Goal: Task Accomplishment & Management: Manage account settings

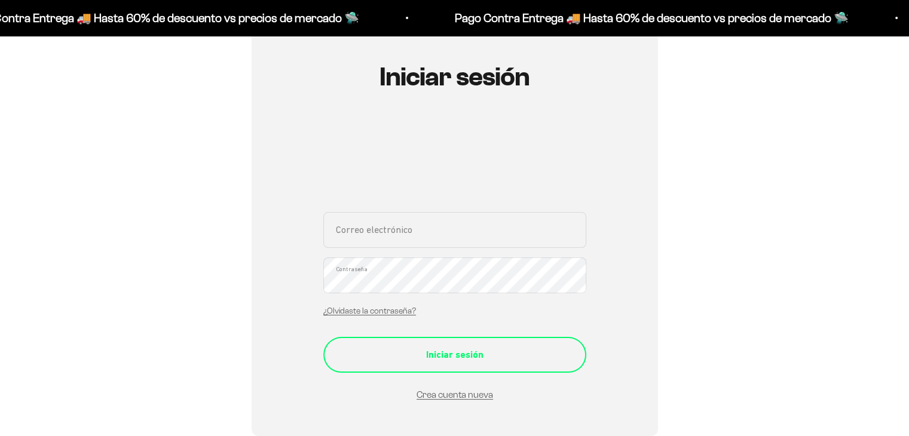
scroll to position [119, 0]
type input "[EMAIL_ADDRESS][DOMAIN_NAME]"
click at [401, 359] on div "Iniciar sesión" at bounding box center [454, 355] width 215 height 16
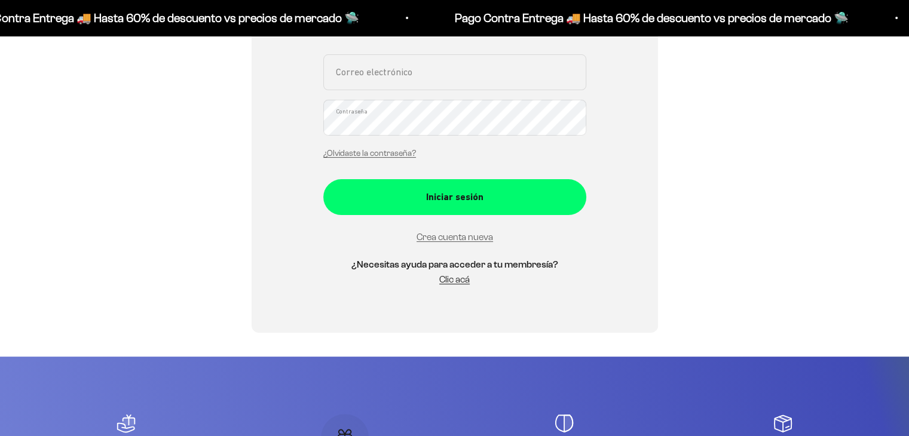
scroll to position [299, 0]
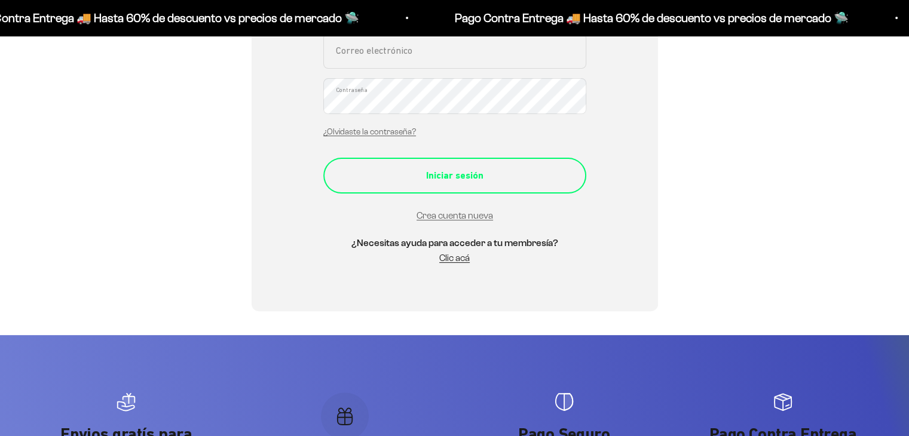
type input "[EMAIL_ADDRESS][DOMAIN_NAME]"
click at [461, 165] on button "Iniciar sesión" at bounding box center [454, 176] width 263 height 36
